Goal: Task Accomplishment & Management: Manage account settings

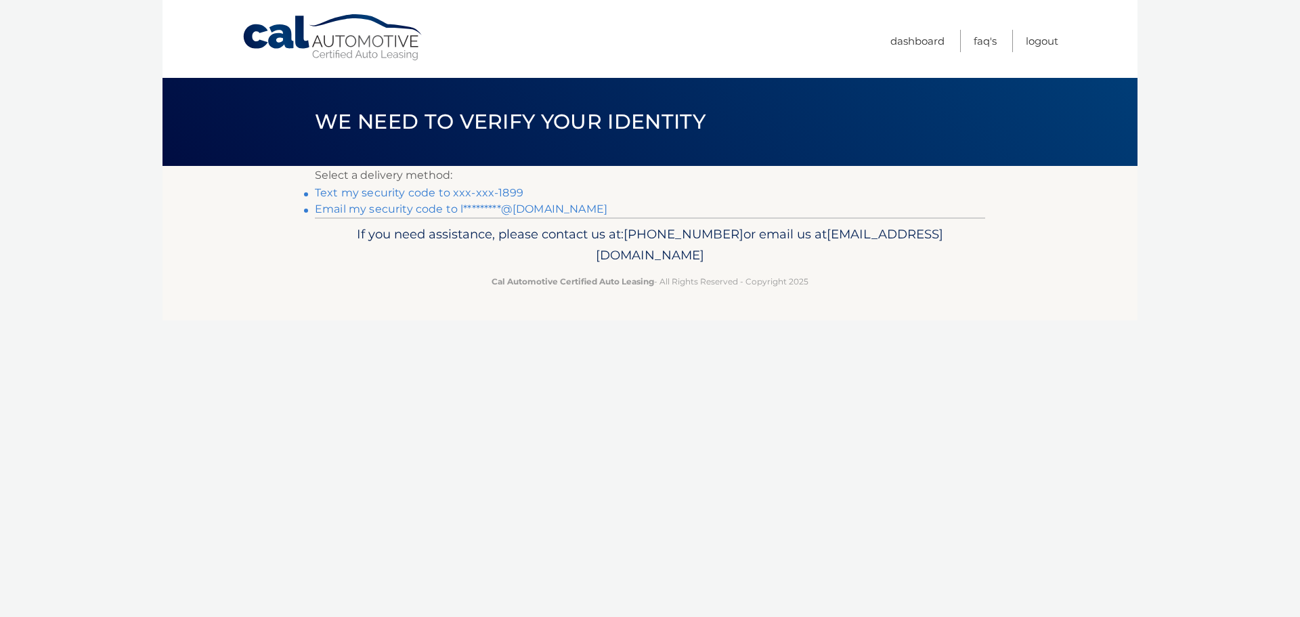
click at [433, 189] on link "Text my security code to xxx-xxx-1899" at bounding box center [419, 192] width 209 height 13
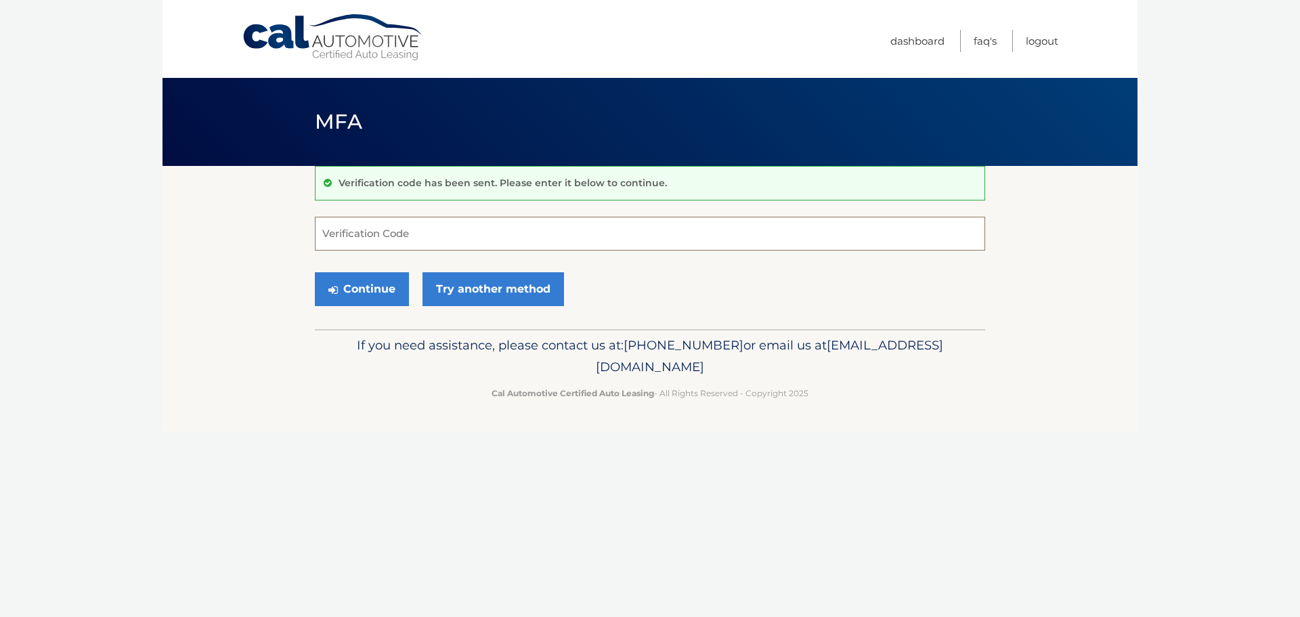
click at [590, 219] on input "Verification Code" at bounding box center [650, 234] width 670 height 34
type input "487774"
click at [402, 284] on button "Continue" at bounding box center [362, 289] width 94 height 34
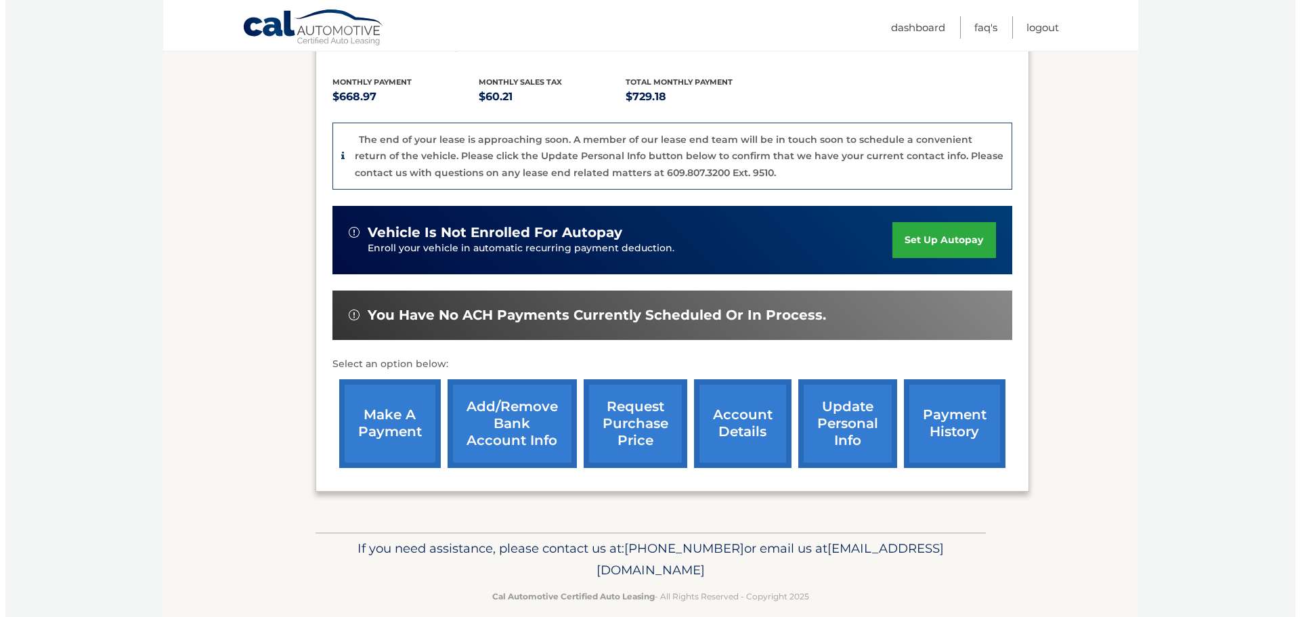
scroll to position [307, 0]
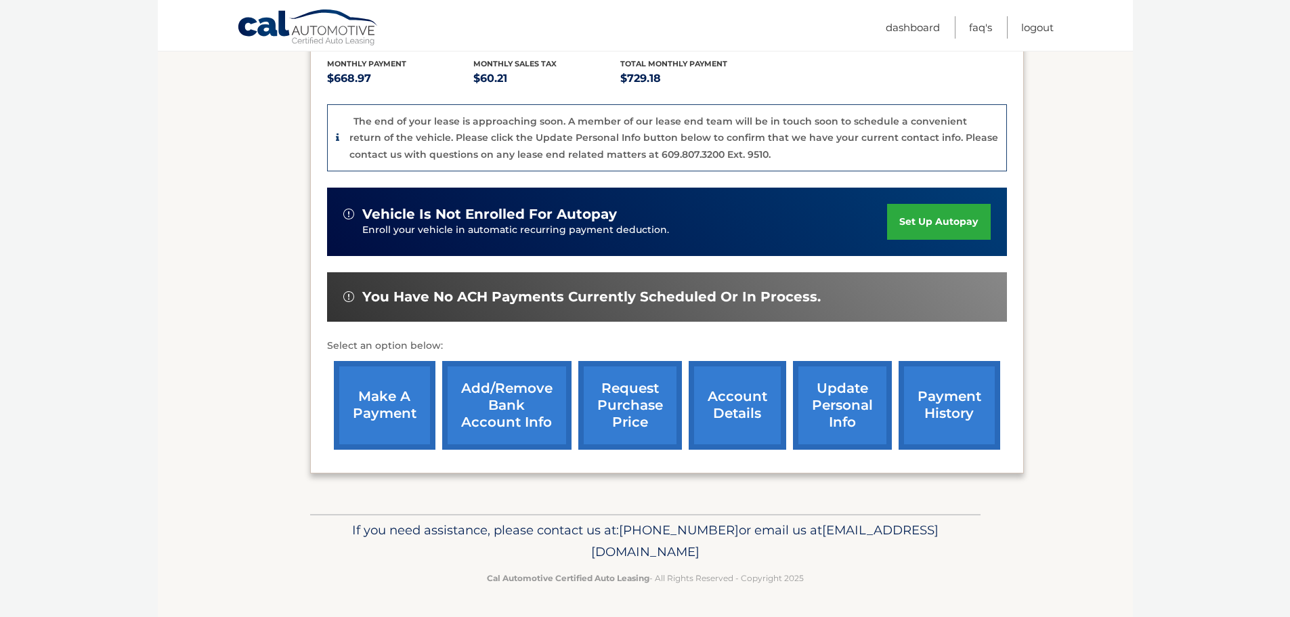
click at [603, 408] on link "request purchase price" at bounding box center [630, 405] width 104 height 89
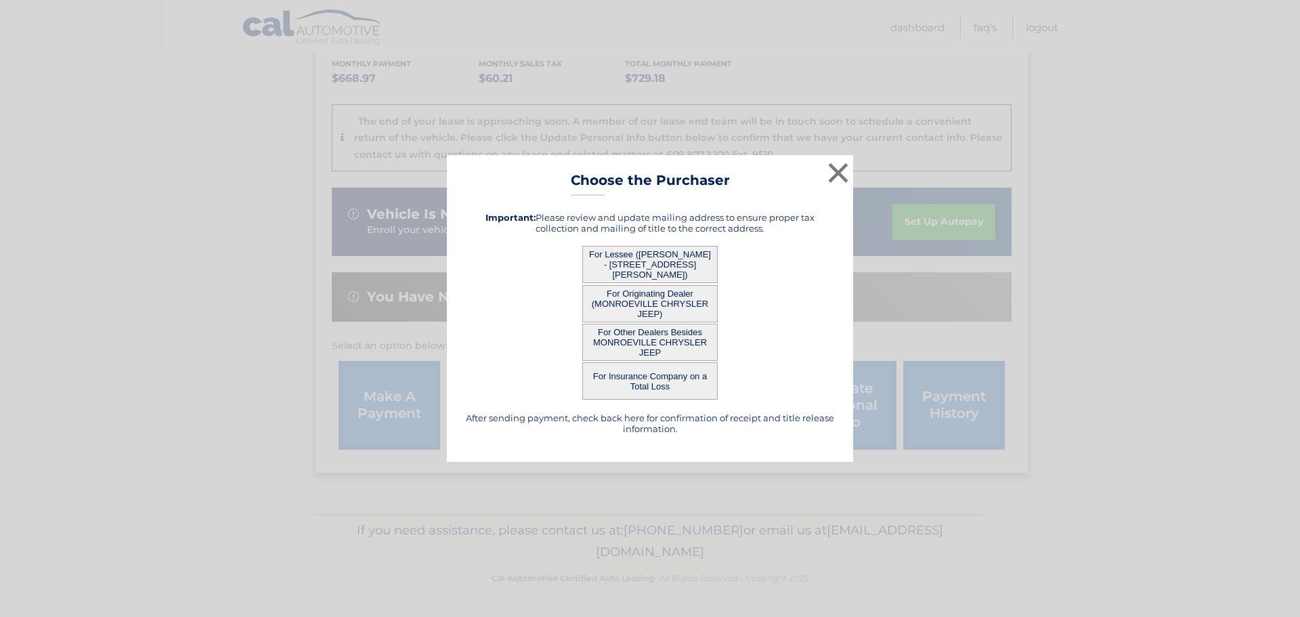
click at [636, 265] on button "For Lessee ([PERSON_NAME] - [STREET_ADDRESS][PERSON_NAME])" at bounding box center [649, 264] width 135 height 37
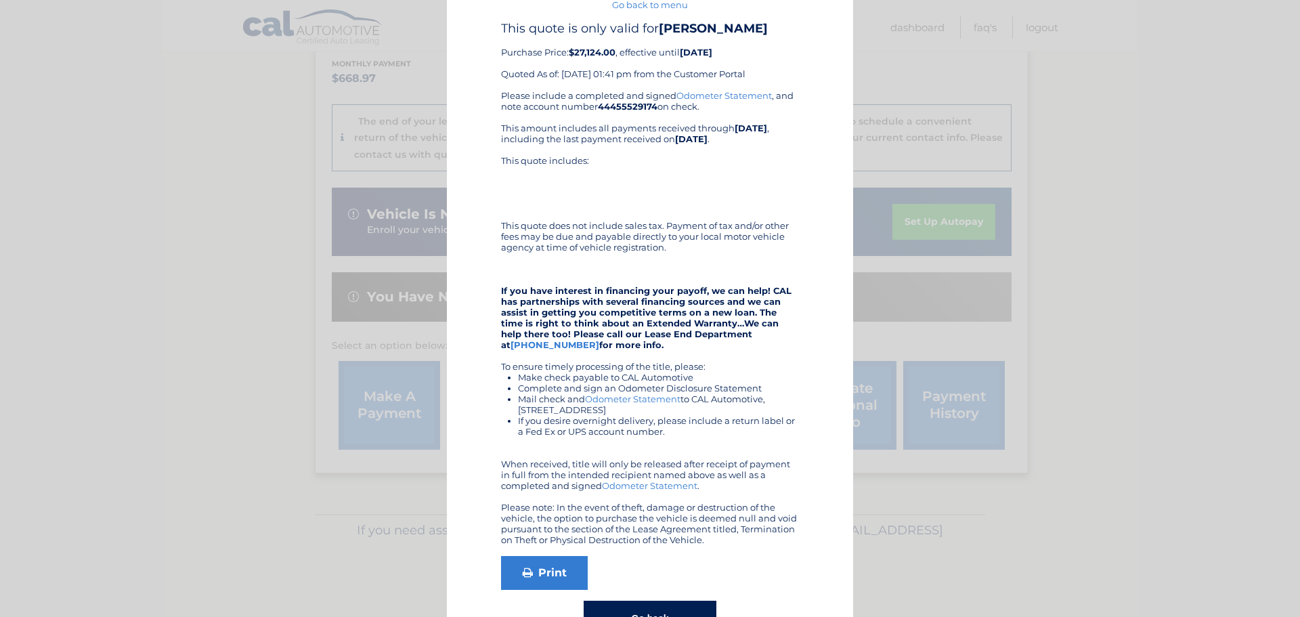
scroll to position [93, 0]
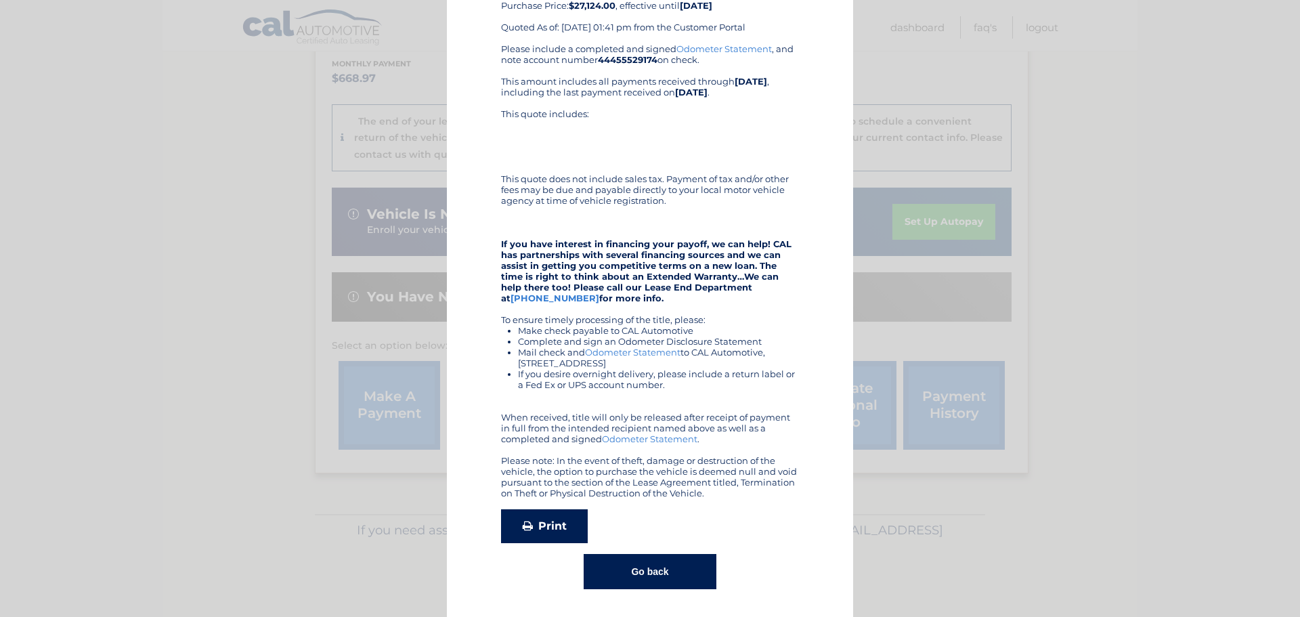
click at [542, 519] on link "Print" at bounding box center [544, 526] width 87 height 34
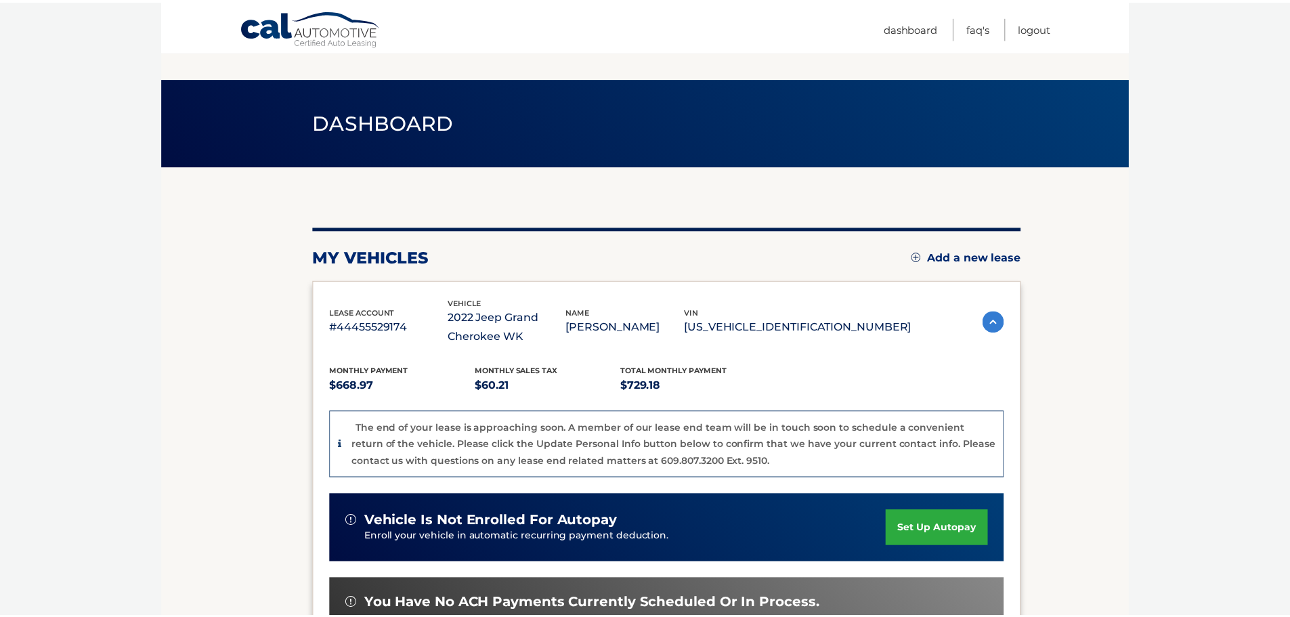
scroll to position [230, 0]
